Goal: Task Accomplishment & Management: Manage account settings

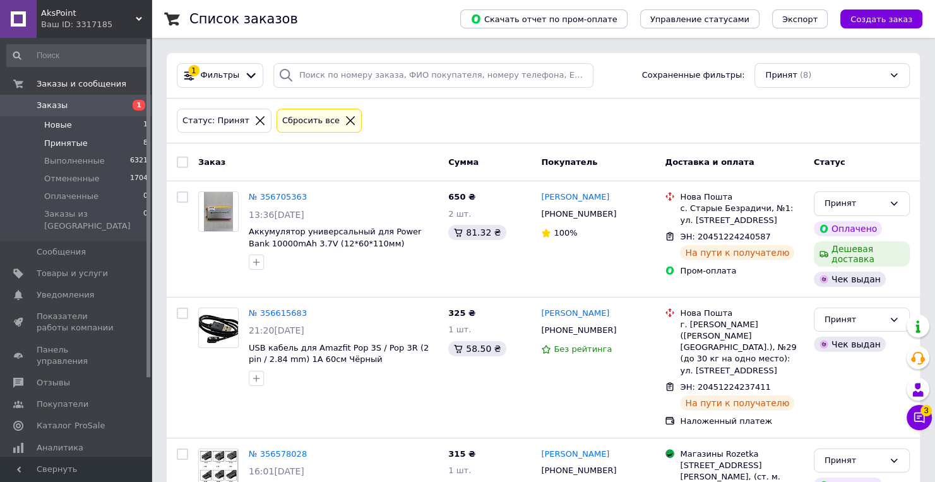
click at [78, 122] on li "Новые 1" at bounding box center [77, 125] width 155 height 18
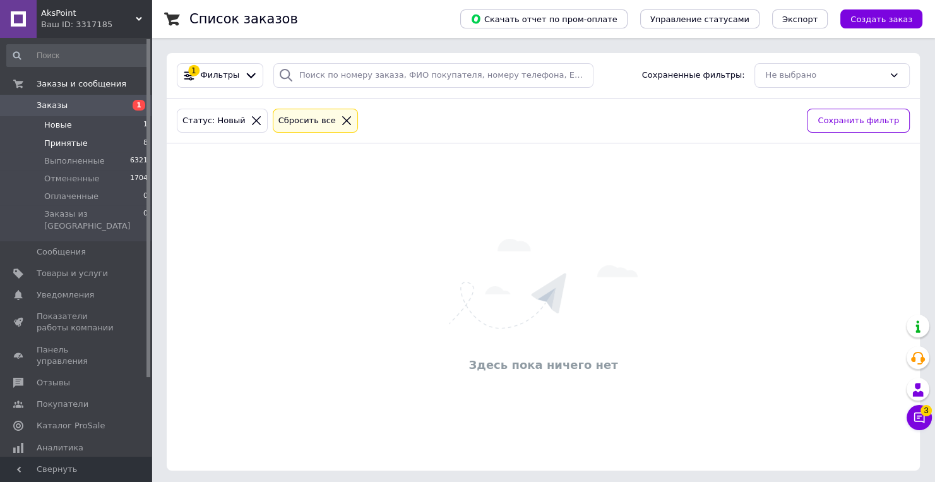
click at [40, 141] on li "Принятые 8" at bounding box center [77, 143] width 155 height 18
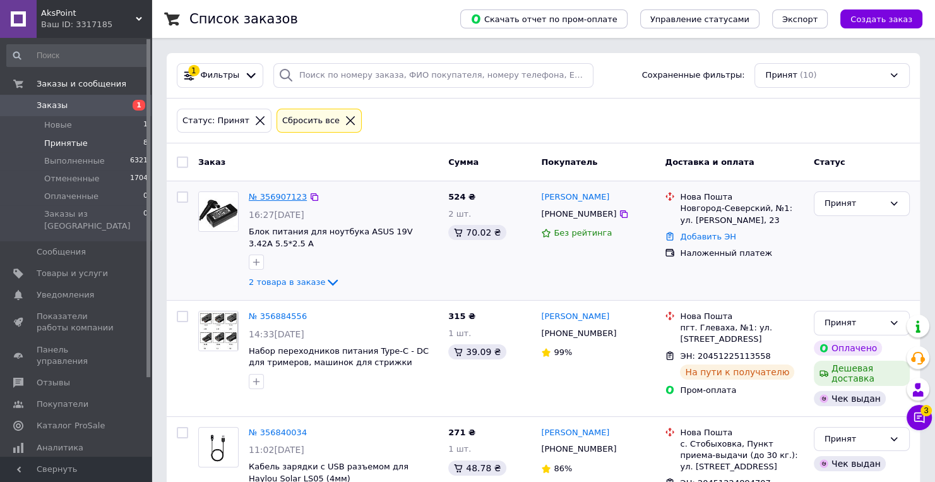
click at [283, 194] on link "№ 356907123" at bounding box center [278, 196] width 58 height 9
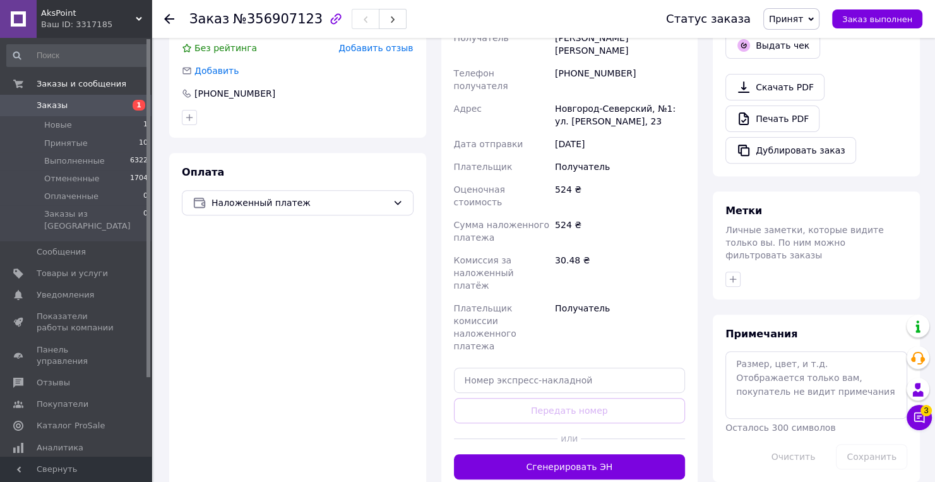
scroll to position [454, 0]
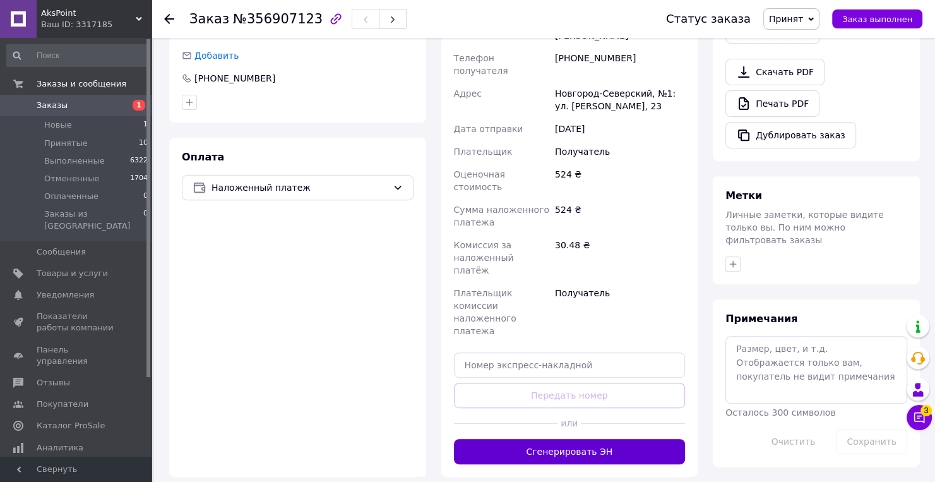
click at [543, 439] on button "Сгенерировать ЭН" at bounding box center [570, 451] width 232 height 25
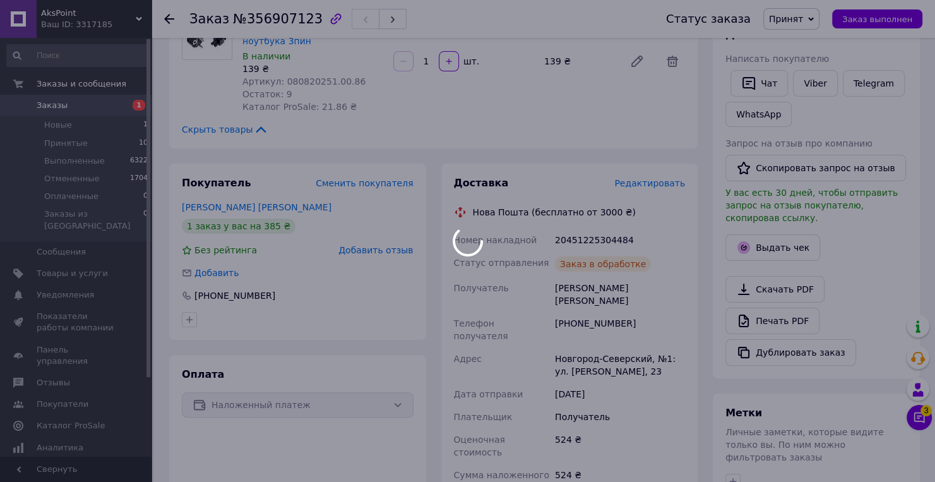
scroll to position [252, 0]
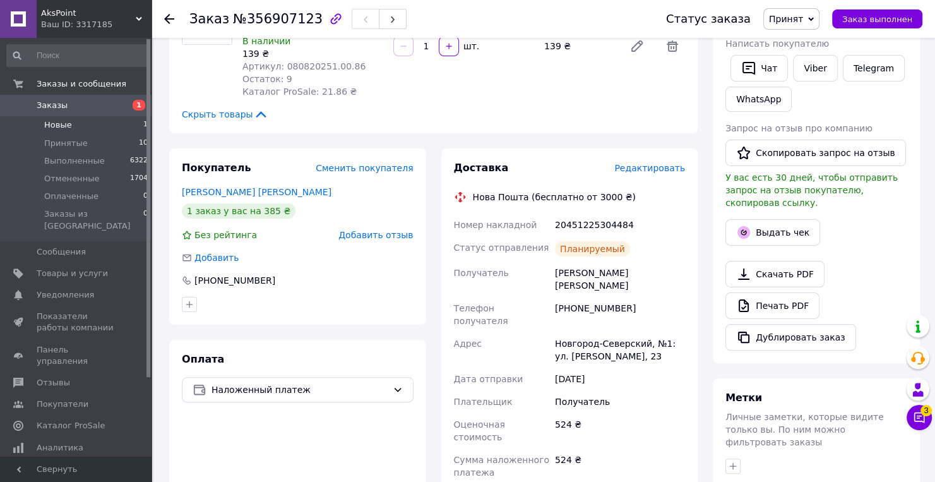
click at [114, 121] on li "Новые 1" at bounding box center [77, 125] width 155 height 18
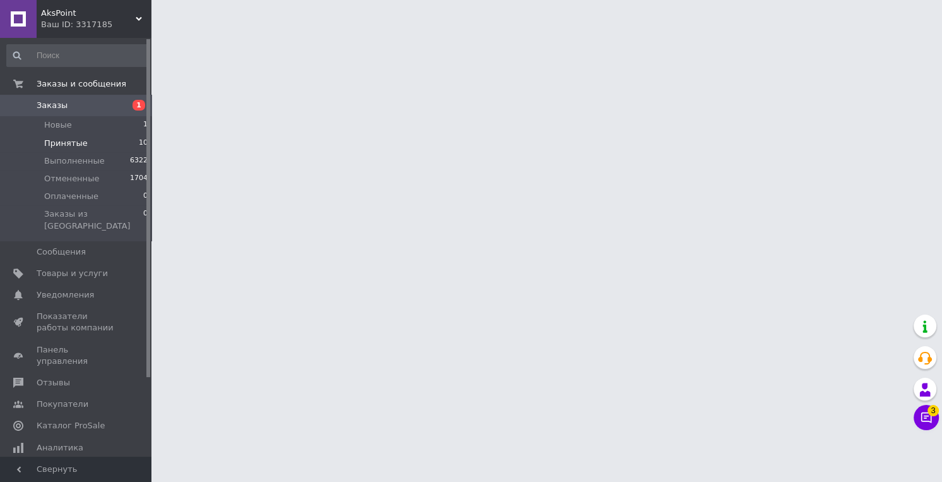
click at [100, 146] on li "Принятые 10" at bounding box center [77, 143] width 155 height 18
